Goal: Information Seeking & Learning: Learn about a topic

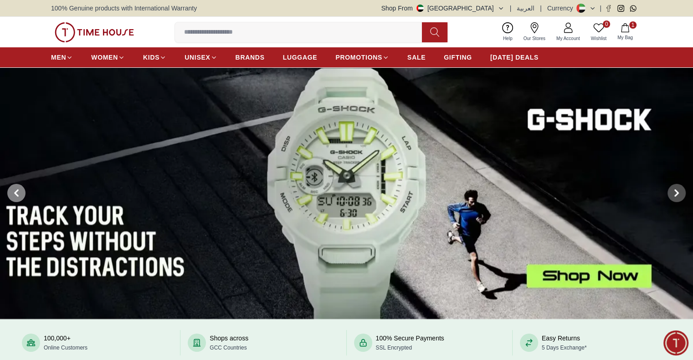
click at [17, 193] on icon at bounding box center [16, 193] width 7 height 7
click at [11, 191] on span at bounding box center [16, 193] width 18 height 18
drag, startPoint x: 310, startPoint y: 170, endPoint x: 685, endPoint y: 190, distance: 375.6
click at [685, 190] on button at bounding box center [676, 193] width 33 height 252
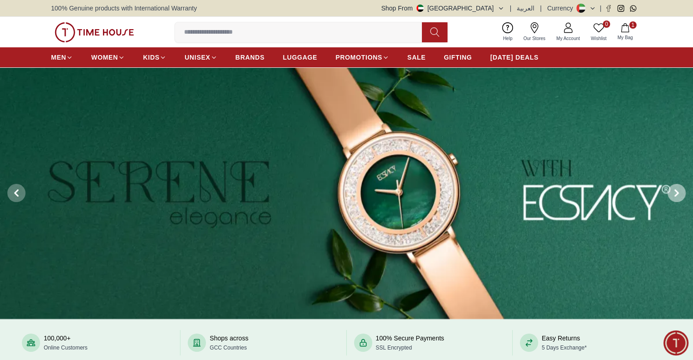
click at [677, 192] on icon at bounding box center [676, 193] width 3 height 6
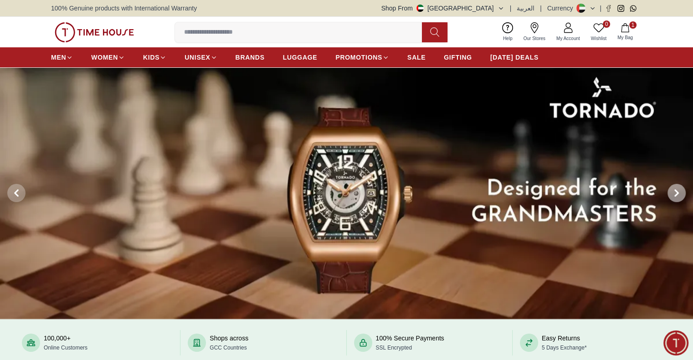
click at [677, 192] on icon at bounding box center [676, 193] width 3 height 6
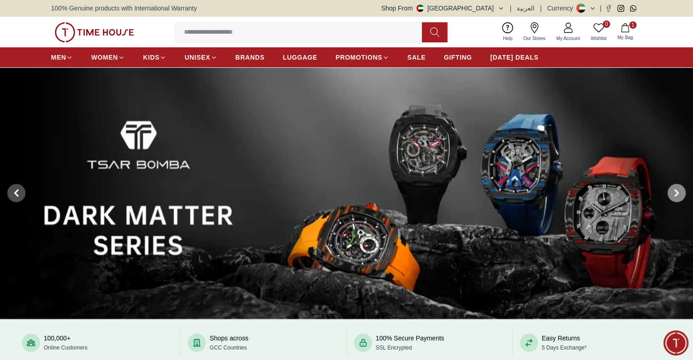
click at [677, 192] on icon at bounding box center [676, 193] width 3 height 6
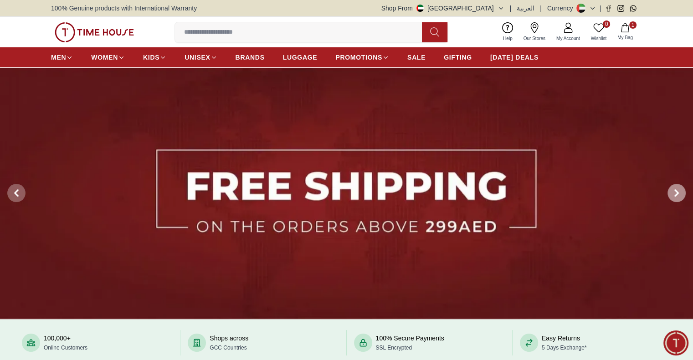
click at [677, 192] on icon at bounding box center [676, 193] width 3 height 6
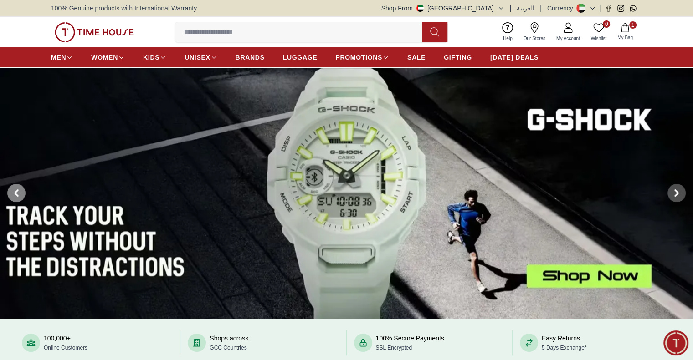
click at [21, 195] on span at bounding box center [16, 193] width 18 height 18
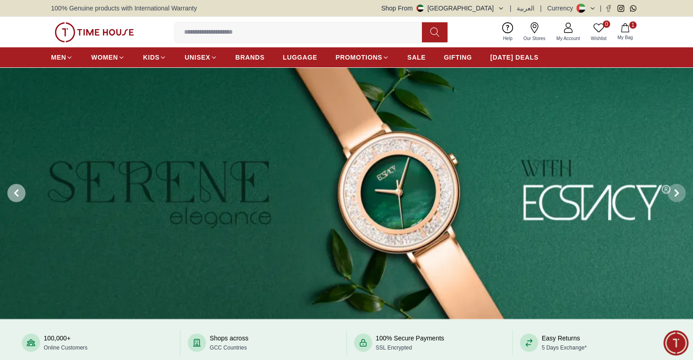
click at [15, 194] on icon at bounding box center [16, 193] width 7 height 7
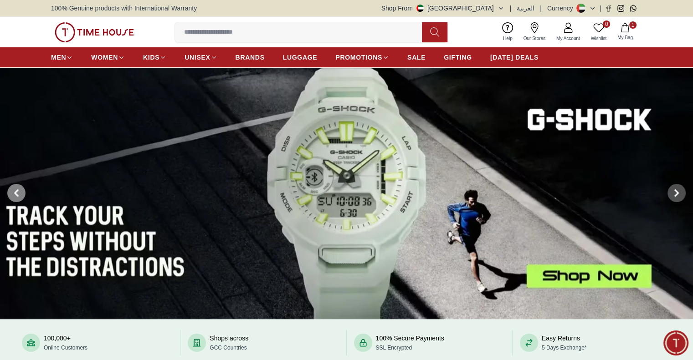
click at [16, 191] on icon at bounding box center [16, 193] width 3 height 6
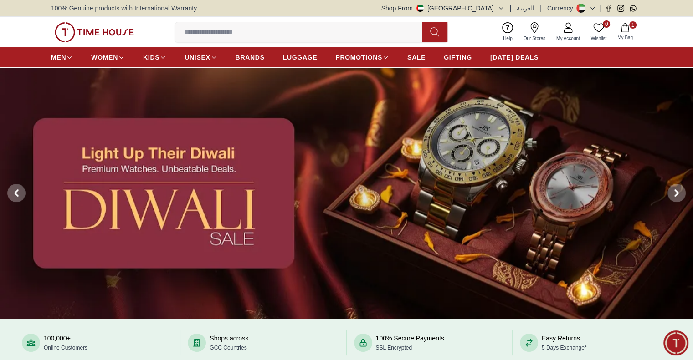
click at [440, 171] on img at bounding box center [346, 193] width 693 height 252
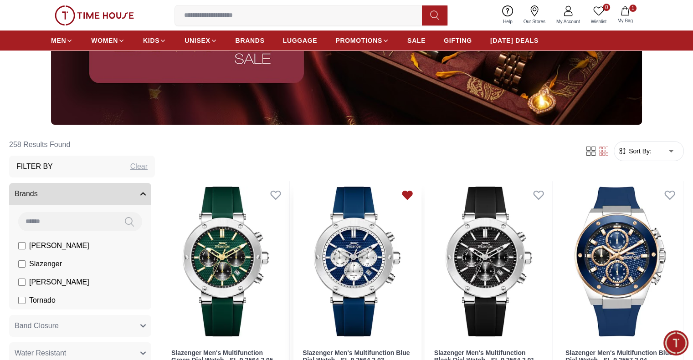
scroll to position [365, 0]
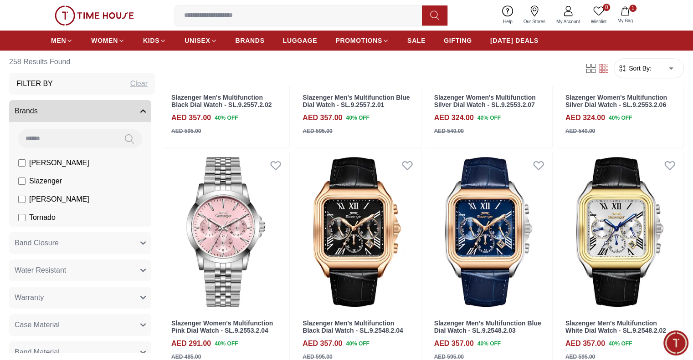
scroll to position [638, 0]
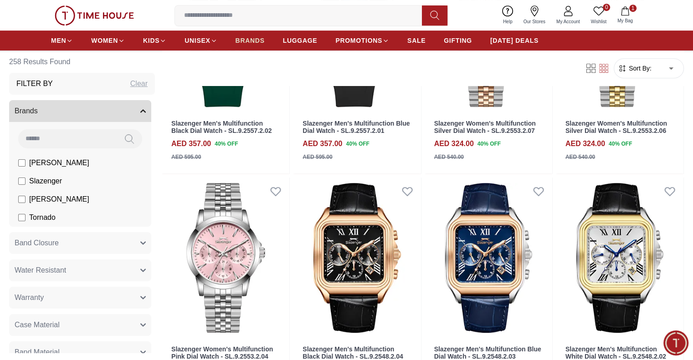
click at [259, 42] on span "BRANDS" at bounding box center [250, 40] width 29 height 9
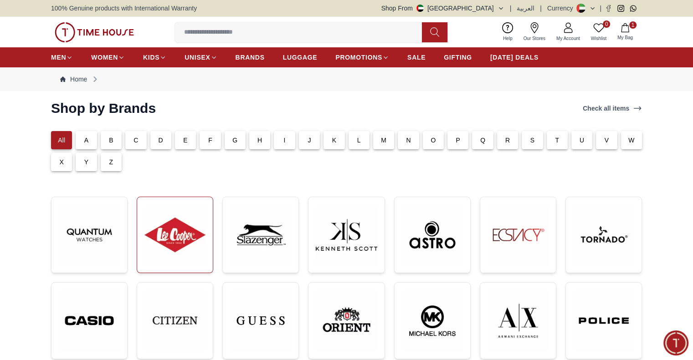
click at [179, 226] on img at bounding box center [174, 235] width 61 height 61
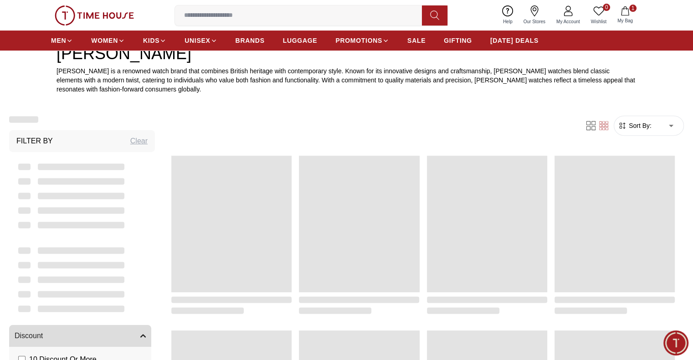
scroll to position [365, 0]
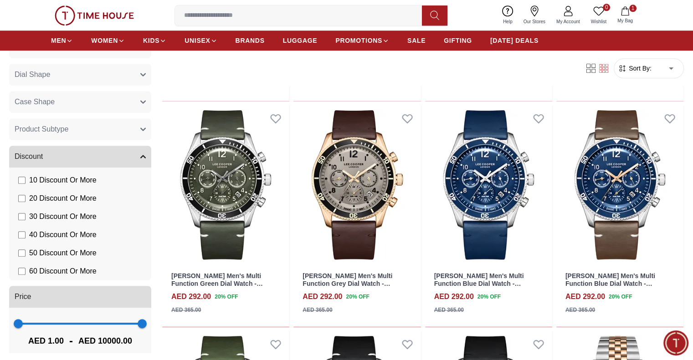
scroll to position [648, 0]
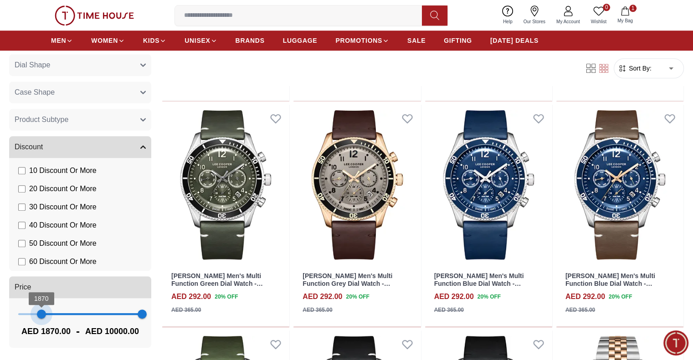
type input "*"
drag, startPoint x: 84, startPoint y: 315, endPoint x: 71, endPoint y: 312, distance: 13.3
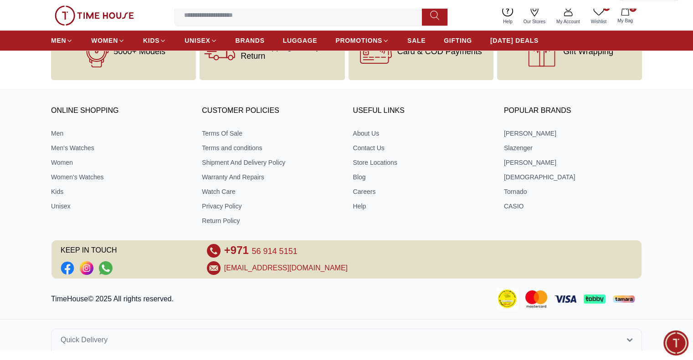
scroll to position [717, 0]
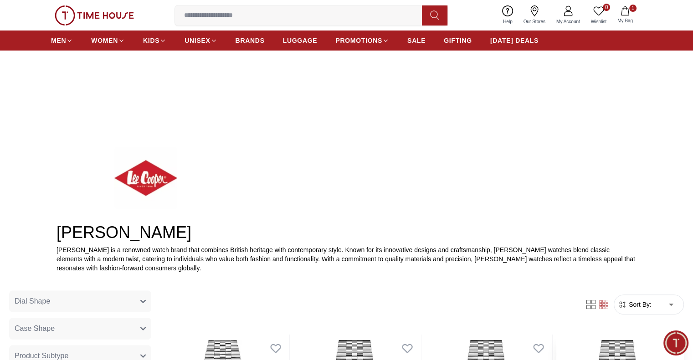
scroll to position [273, 0]
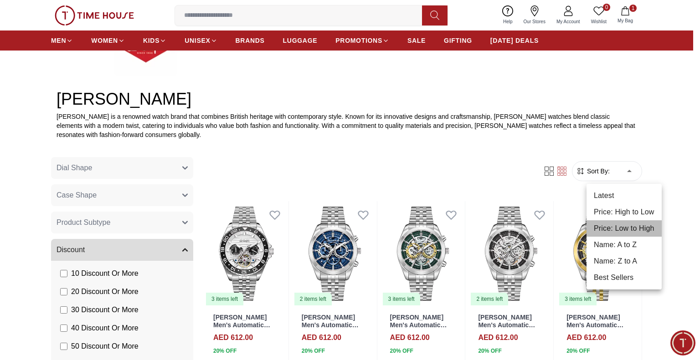
click at [633, 231] on li "Price: Low to High" at bounding box center [624, 229] width 75 height 16
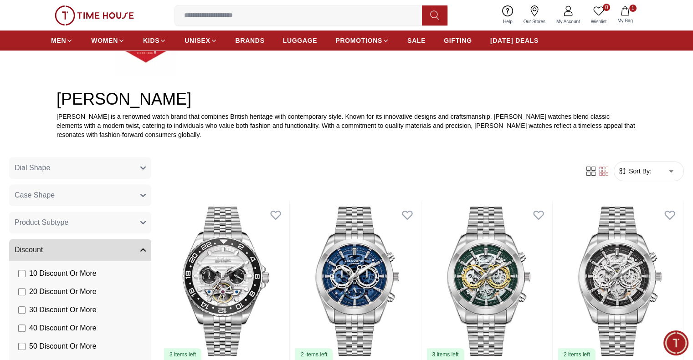
type input "*"
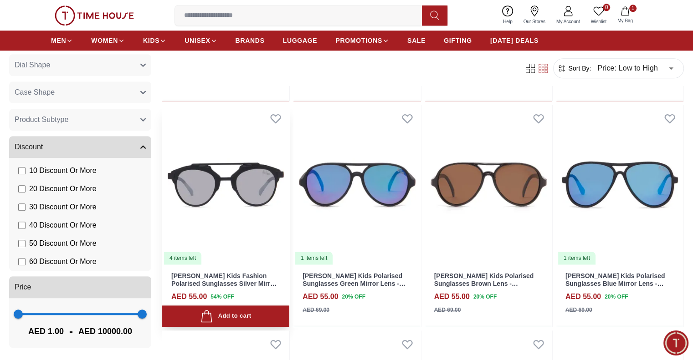
scroll to position [957, 0]
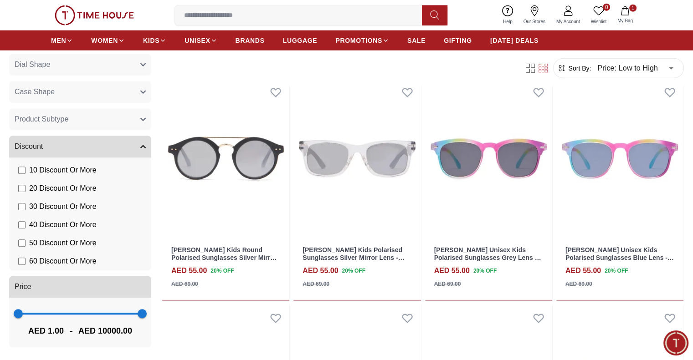
scroll to position [2233, 0]
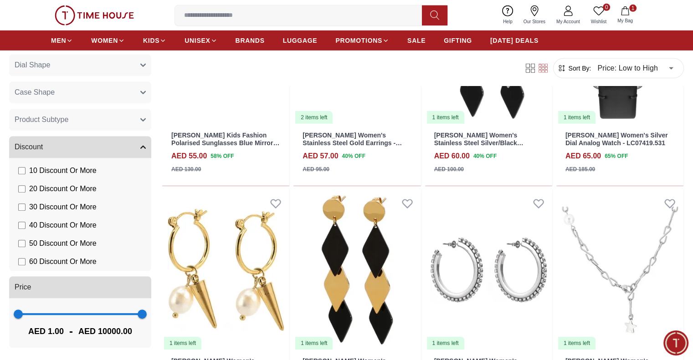
scroll to position [2826, 0]
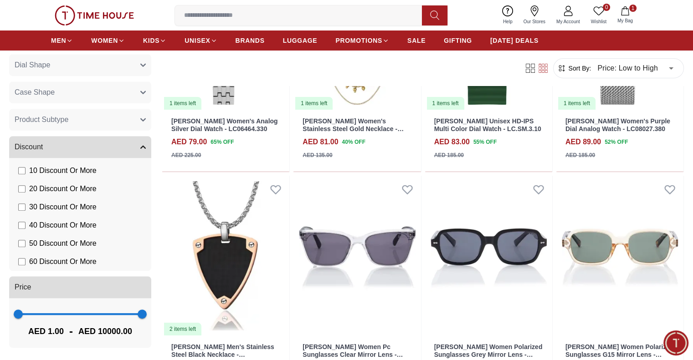
scroll to position [3555, 0]
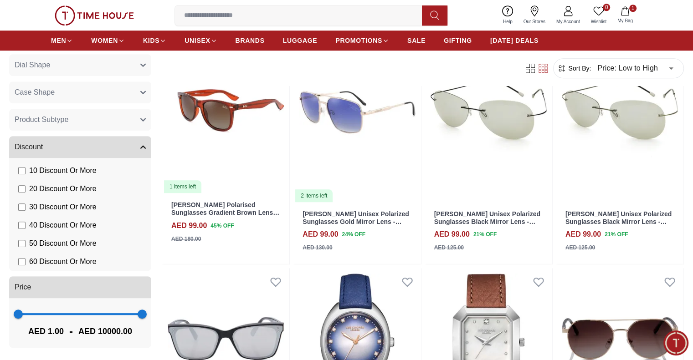
scroll to position [4421, 0]
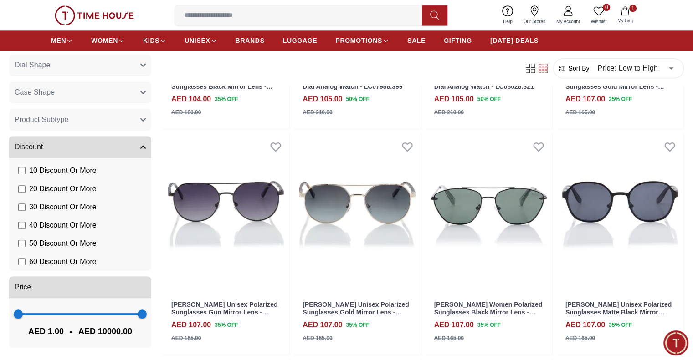
scroll to position [4694, 0]
